Goal: Transaction & Acquisition: Register for event/course

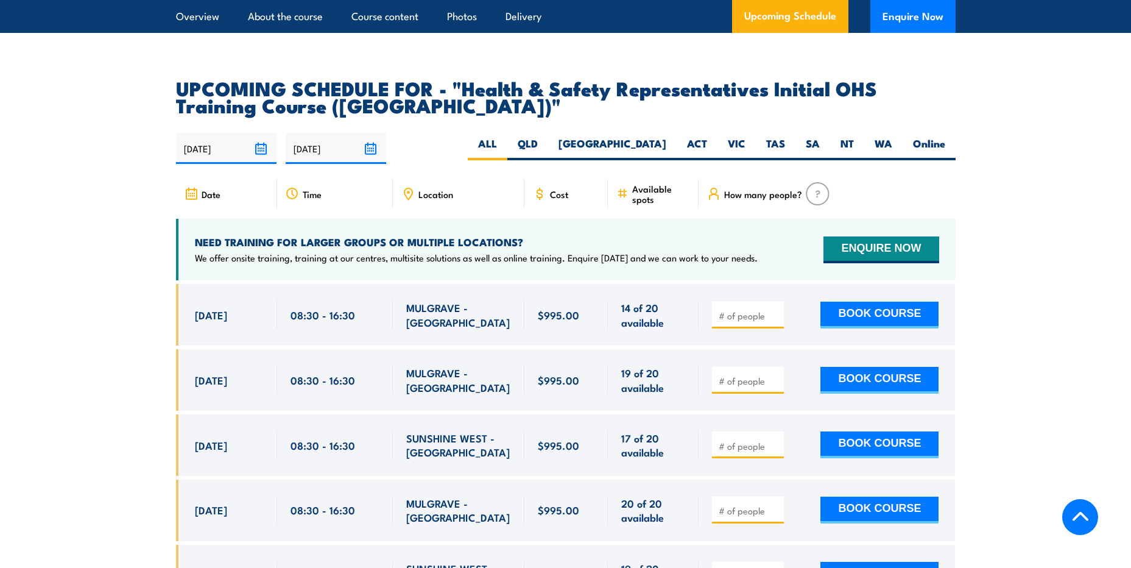
scroll to position [2070, 0]
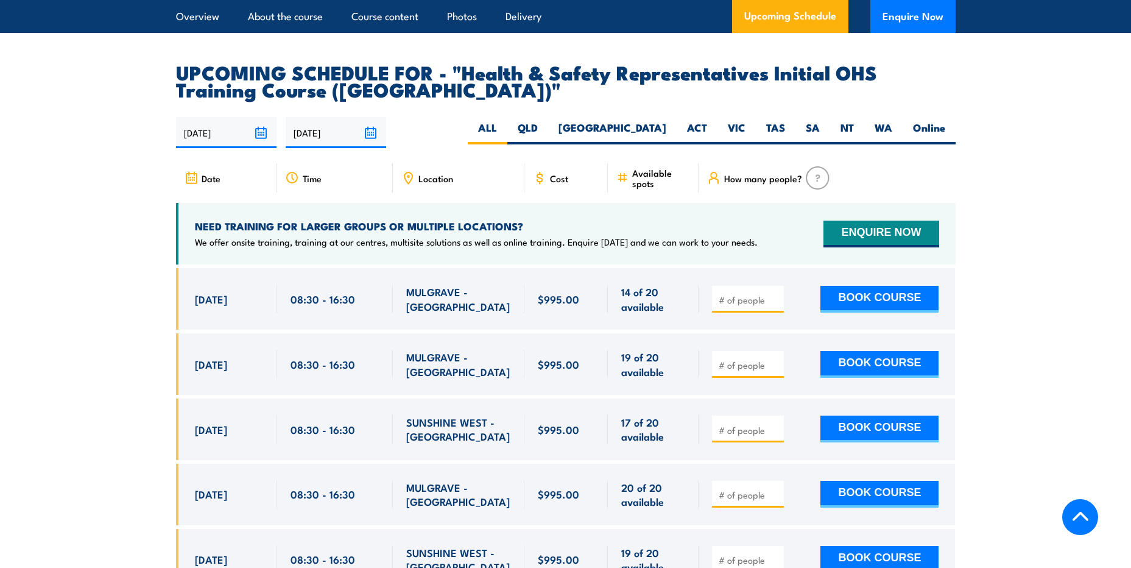
click at [424, 415] on span "SUNSHINE WEST - [GEOGRAPHIC_DATA]" at bounding box center [458, 429] width 105 height 29
click at [895, 415] on button "BOOK COURSE" at bounding box center [879, 428] width 118 height 27
type input "1"
click at [779, 424] on input "1" at bounding box center [749, 430] width 61 height 12
click at [829, 415] on button "BOOK COURSE" at bounding box center [879, 428] width 118 height 27
